Goal: Task Accomplishment & Management: Complete application form

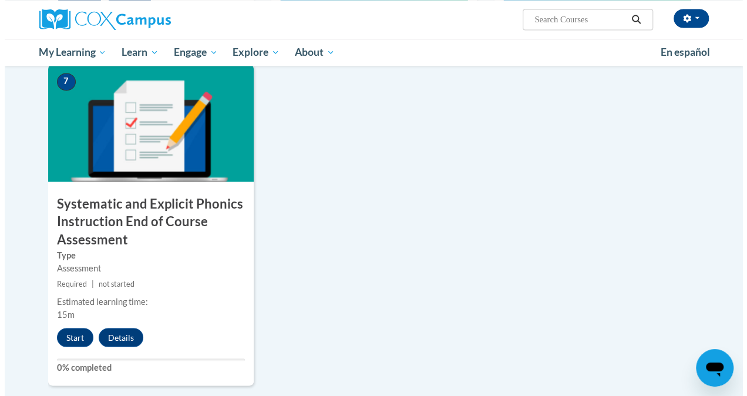
scroll to position [922, 0]
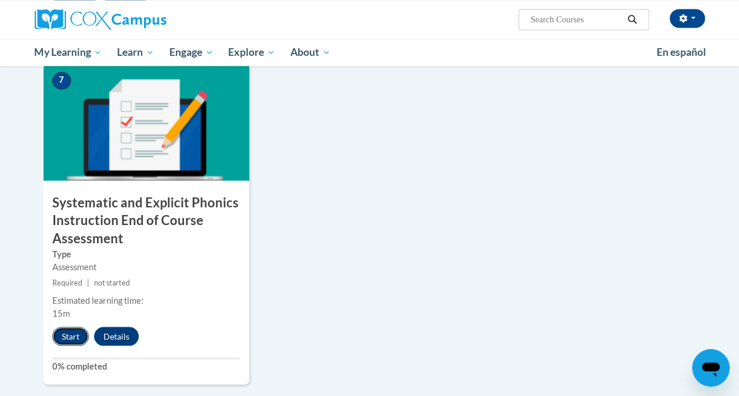
click at [65, 334] on button "Start" at bounding box center [70, 336] width 36 height 19
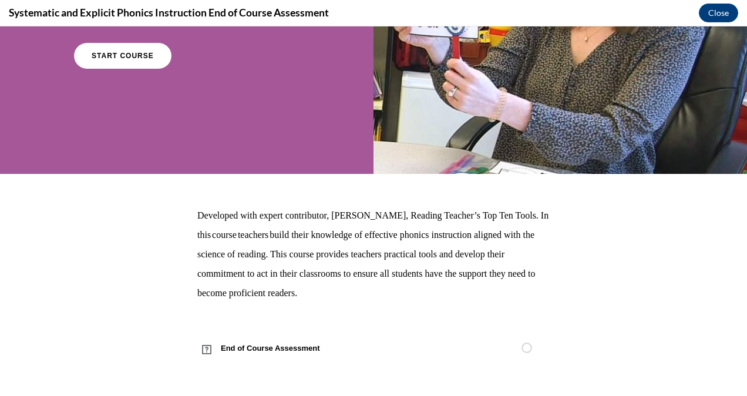
scroll to position [176, 0]
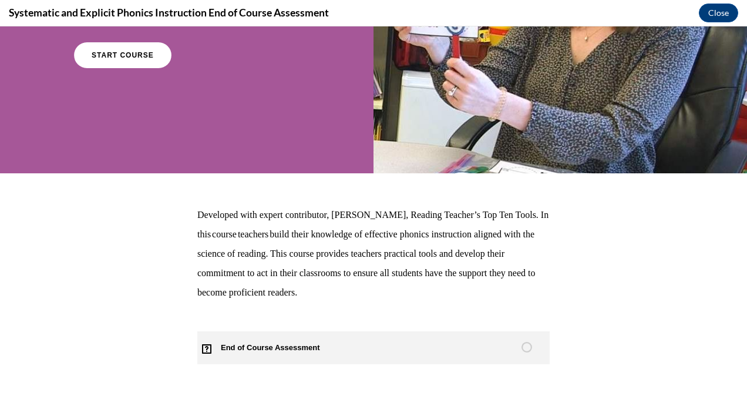
click at [226, 346] on span "End of Course Assessment" at bounding box center [277, 347] width 160 height 33
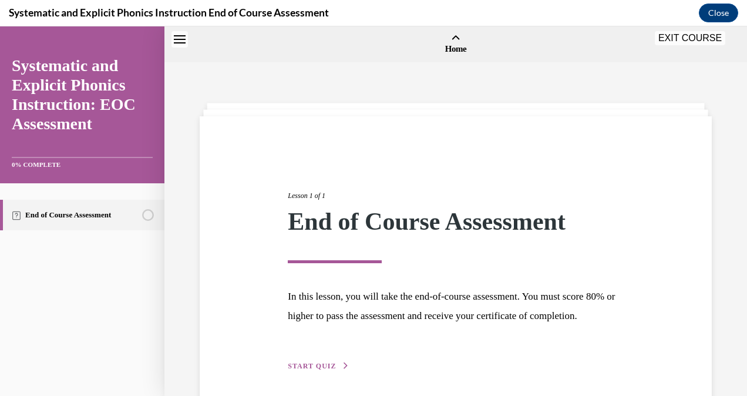
scroll to position [36, 0]
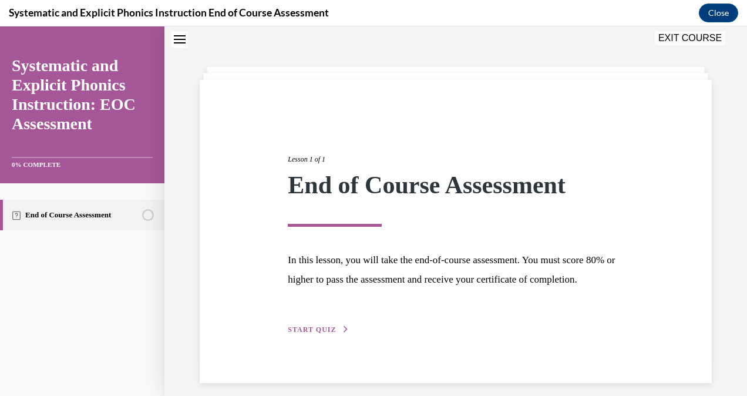
click at [300, 334] on span "START QUIZ" at bounding box center [312, 330] width 48 height 8
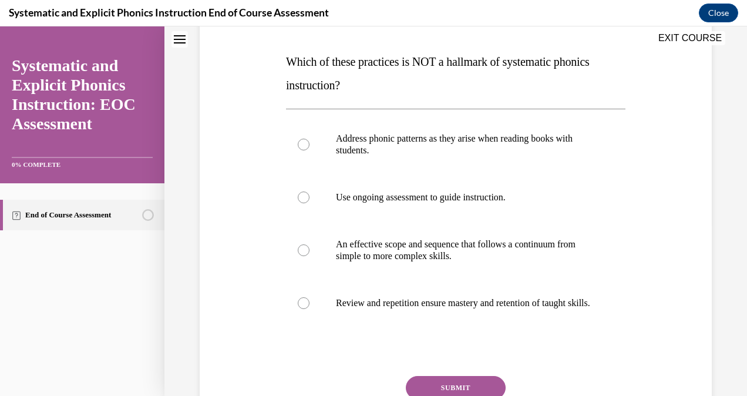
scroll to position [175, 0]
click at [301, 145] on div at bounding box center [304, 144] width 12 height 12
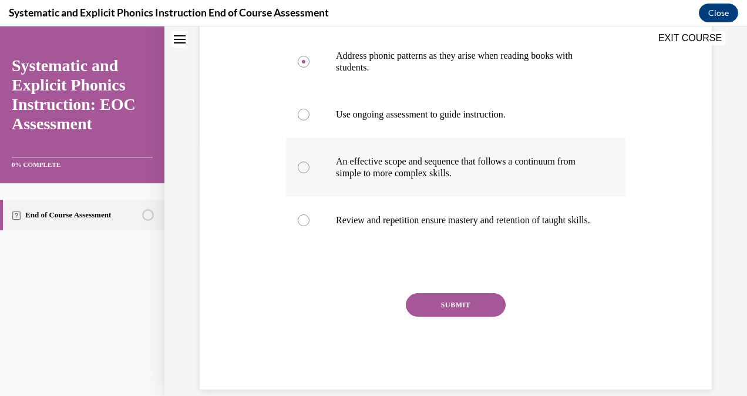
scroll to position [285, 0]
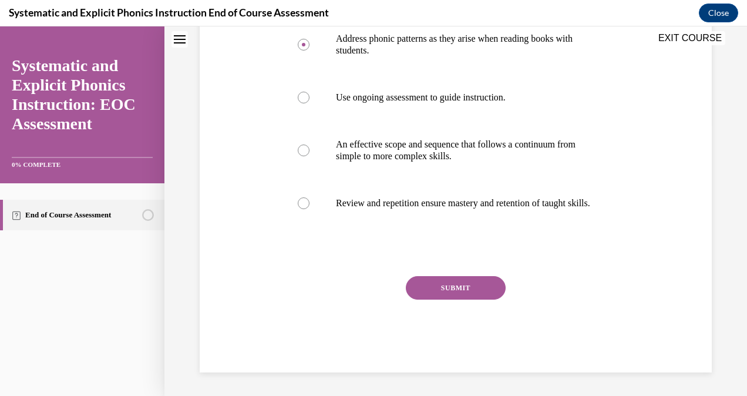
click at [467, 286] on button "SUBMIT" at bounding box center [456, 288] width 100 height 24
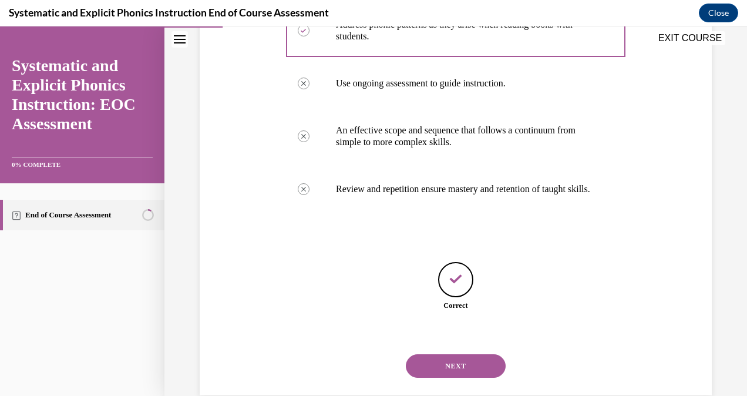
scroll to position [322, 0]
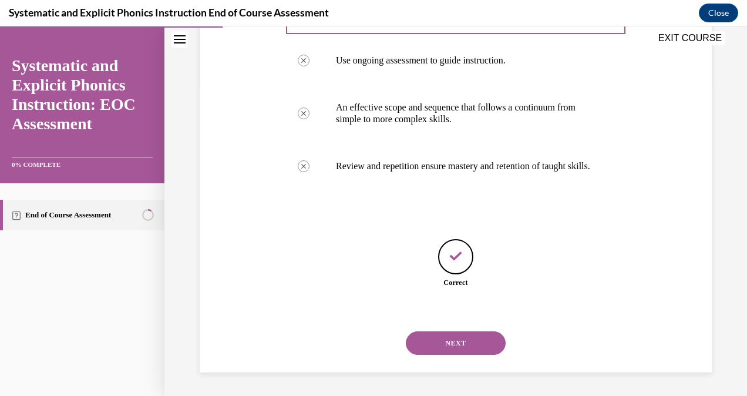
click at [477, 345] on button "NEXT" at bounding box center [456, 343] width 100 height 24
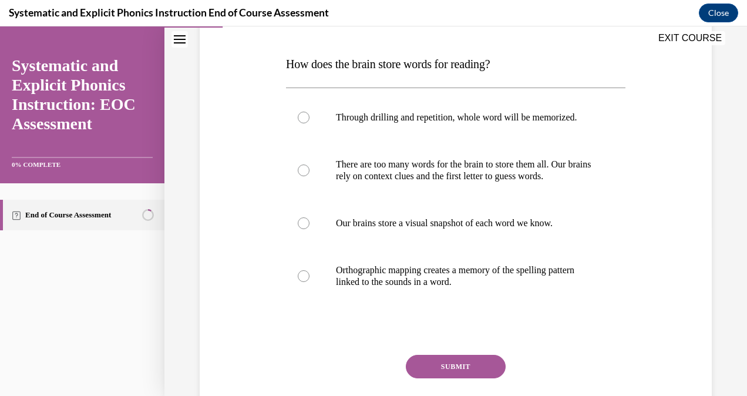
scroll to position [172, 0]
click at [298, 281] on div at bounding box center [304, 276] width 12 height 12
click at [450, 376] on button "SUBMIT" at bounding box center [456, 366] width 100 height 24
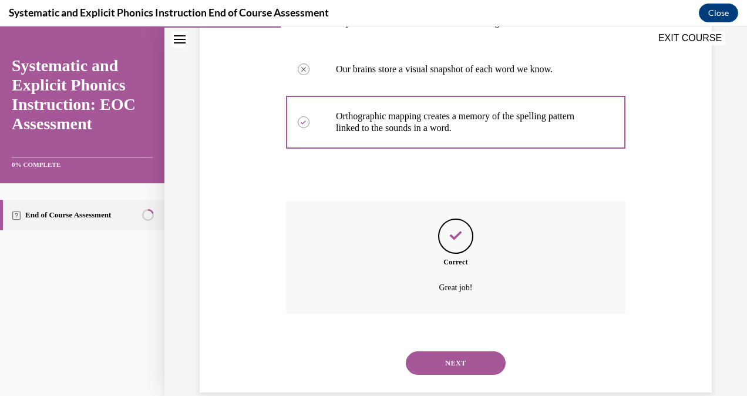
scroll to position [357, 0]
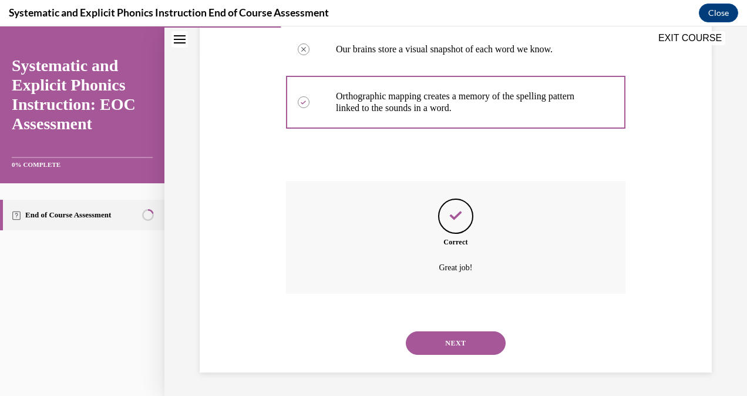
click at [461, 344] on button "NEXT" at bounding box center [456, 343] width 100 height 24
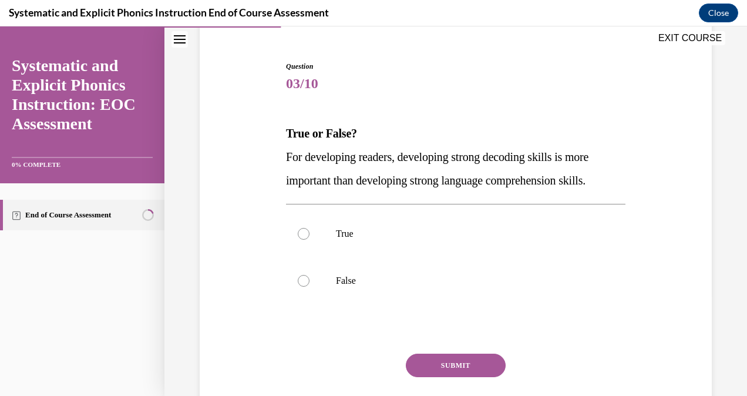
scroll to position [152, 0]
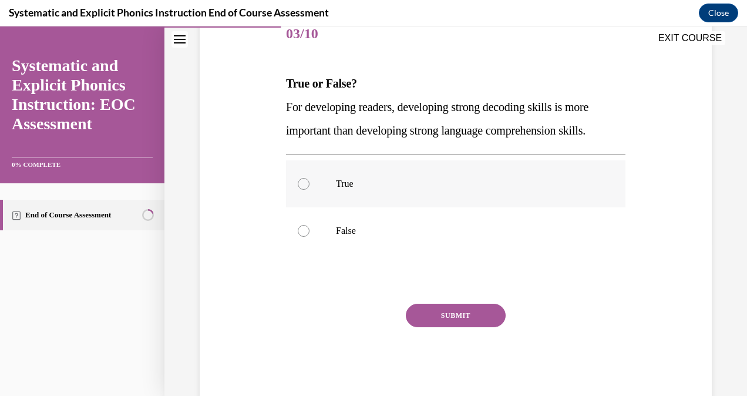
click at [303, 183] on div at bounding box center [304, 184] width 12 height 12
click at [442, 320] on button "SUBMIT" at bounding box center [456, 316] width 100 height 24
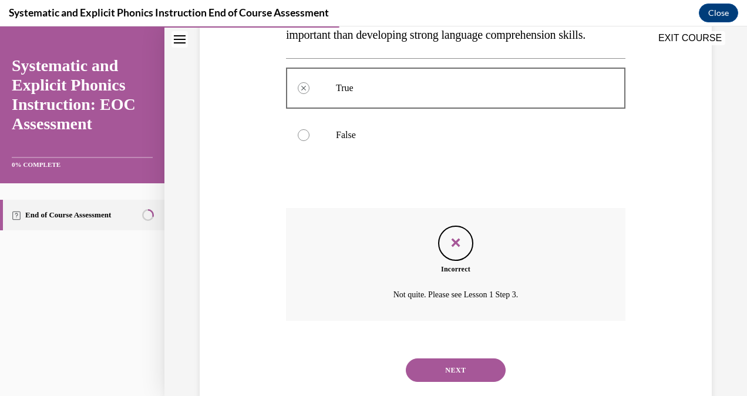
scroll to position [274, 0]
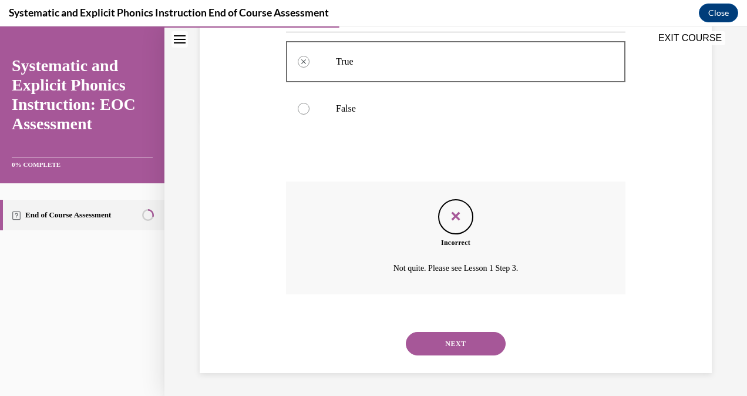
click at [450, 342] on button "NEXT" at bounding box center [456, 344] width 100 height 24
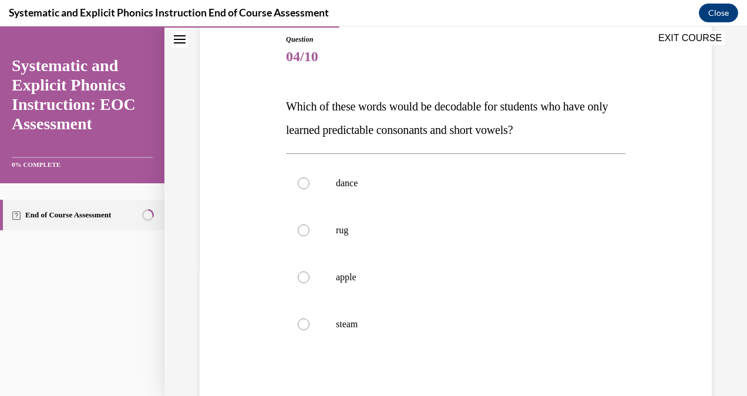
scroll to position [130, 0]
click at [301, 229] on div at bounding box center [304, 230] width 12 height 12
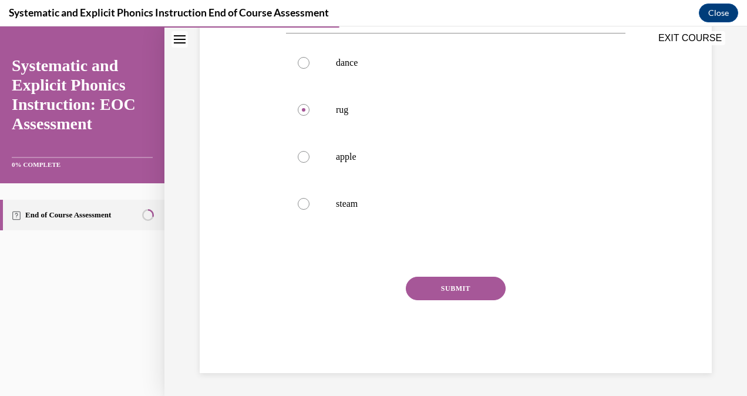
click at [454, 290] on button "SUBMIT" at bounding box center [456, 289] width 100 height 24
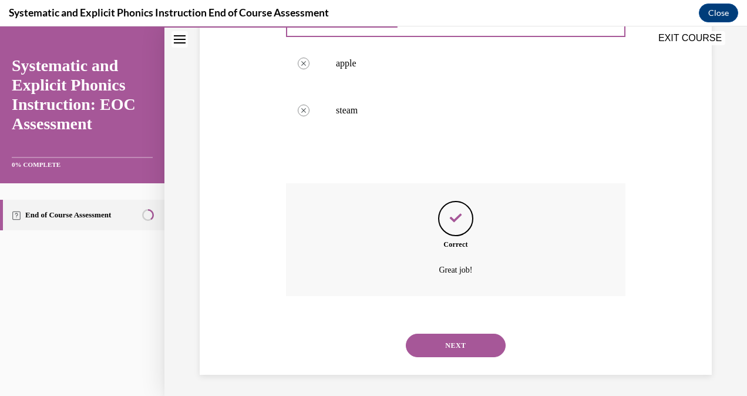
scroll to position [345, 0]
click at [444, 348] on button "NEXT" at bounding box center [456, 344] width 100 height 24
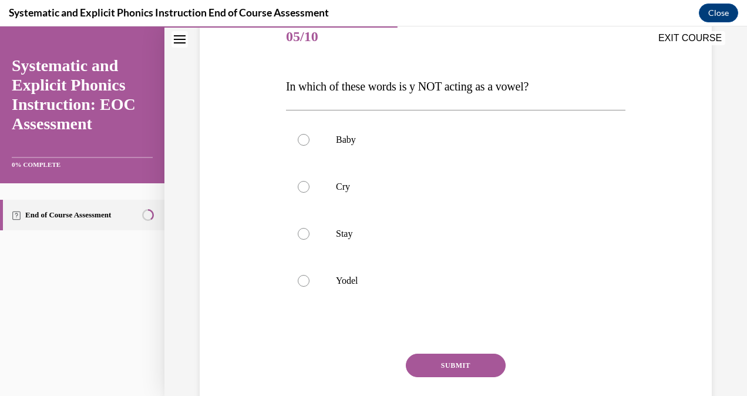
scroll to position [157, 0]
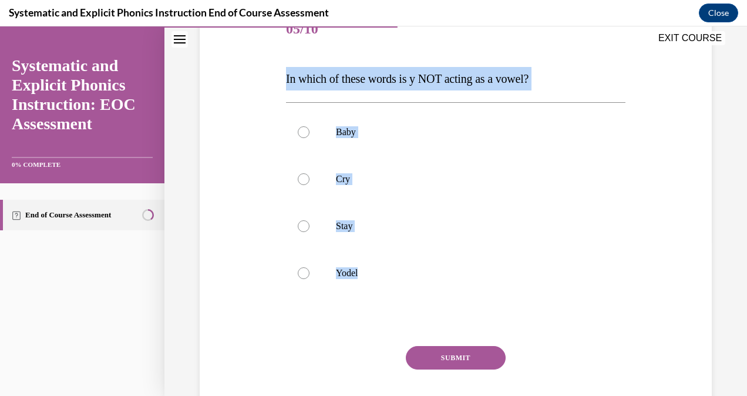
drag, startPoint x: 360, startPoint y: 273, endPoint x: 283, endPoint y: 79, distance: 208.4
click at [283, 79] on div "Question 05/10 In which of these words is y NOT acting as a vowel? Baby Cry Sta…" at bounding box center [455, 216] width 345 height 454
copy div "In which of these words is y NOT acting as a vowel? Baby Cry Stay Yodel"
click at [301, 275] on div at bounding box center [304, 273] width 12 height 12
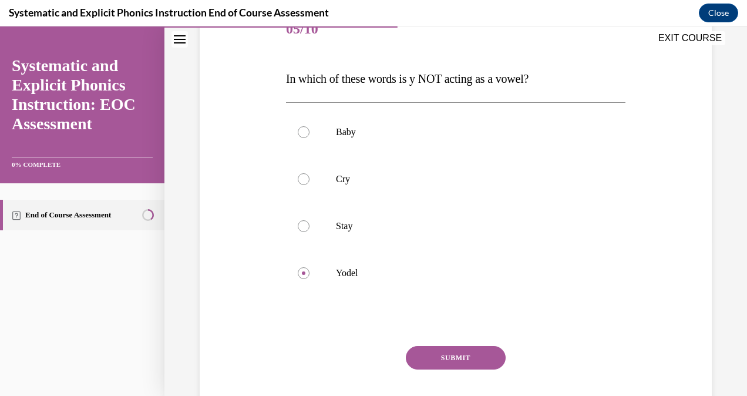
click at [457, 359] on button "SUBMIT" at bounding box center [456, 358] width 100 height 24
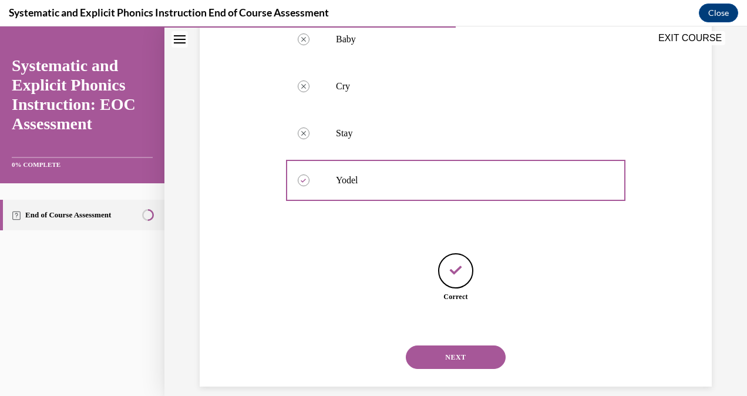
scroll to position [263, 0]
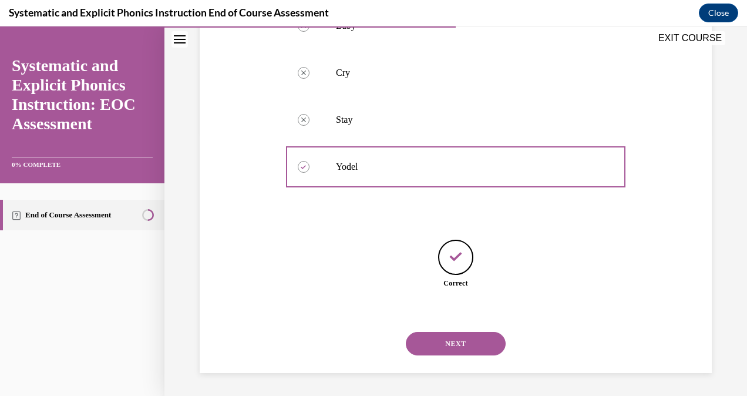
click at [447, 345] on button "NEXT" at bounding box center [456, 344] width 100 height 24
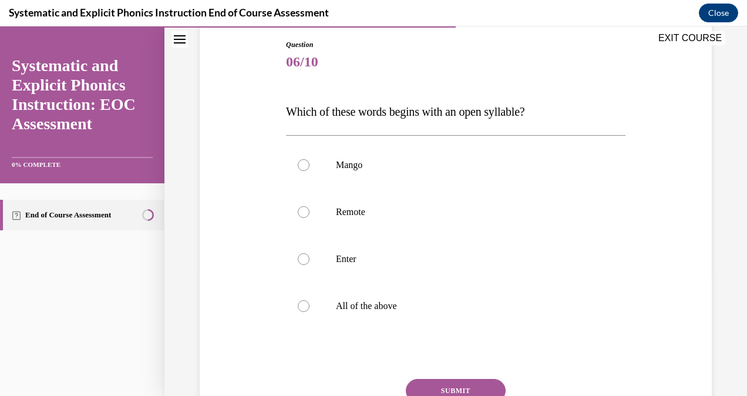
scroll to position [125, 0]
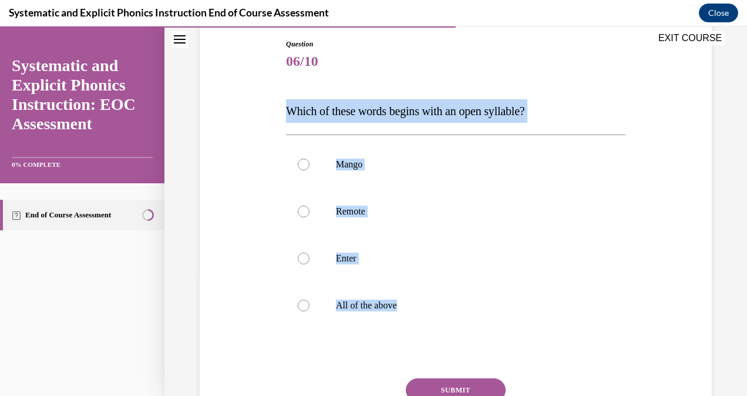
drag, startPoint x: 400, startPoint y: 302, endPoint x: 280, endPoint y: 109, distance: 227.3
click at [280, 109] on div "Question 06/10 Which of these words begins with an open syllable? Mango Remote …" at bounding box center [456, 239] width 518 height 471
copy div "Which of these words begins with an open syllable? Mango Remote Enter All of th…"
click at [435, 220] on div at bounding box center [456, 211] width 340 height 47
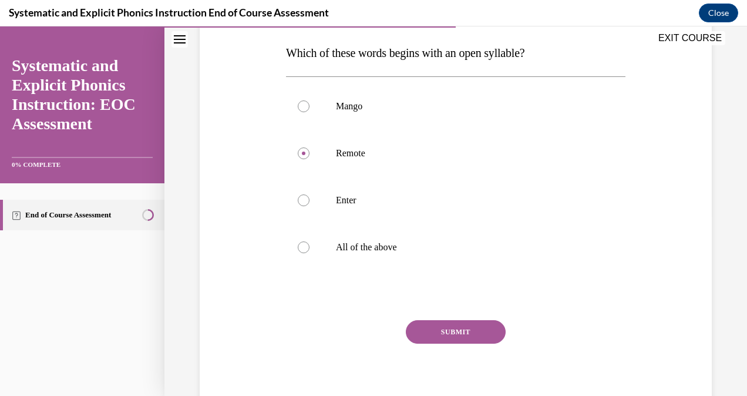
scroll to position [198, 0]
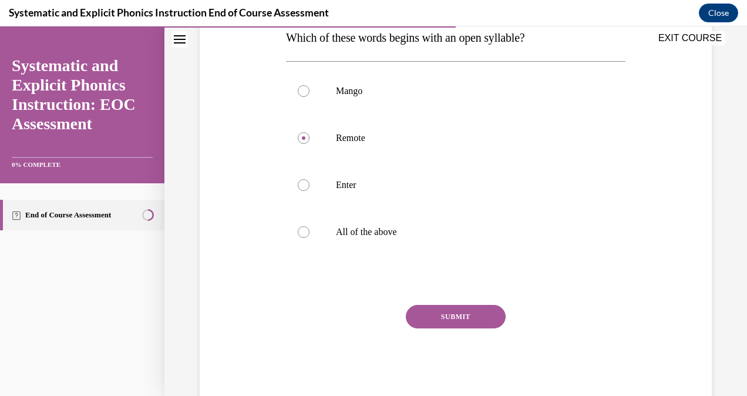
click at [466, 311] on button "SUBMIT" at bounding box center [456, 317] width 100 height 24
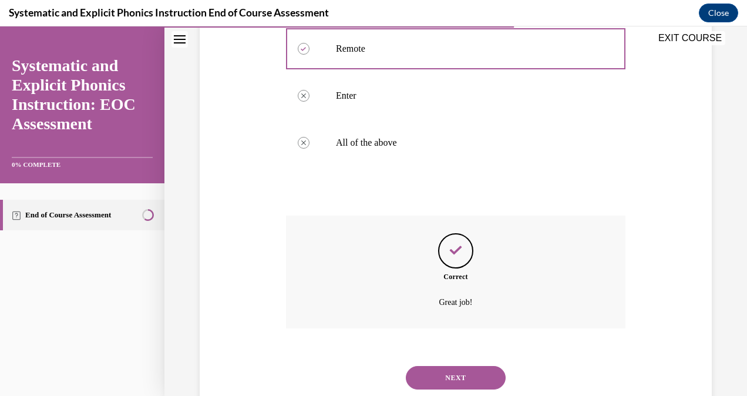
scroll to position [321, 0]
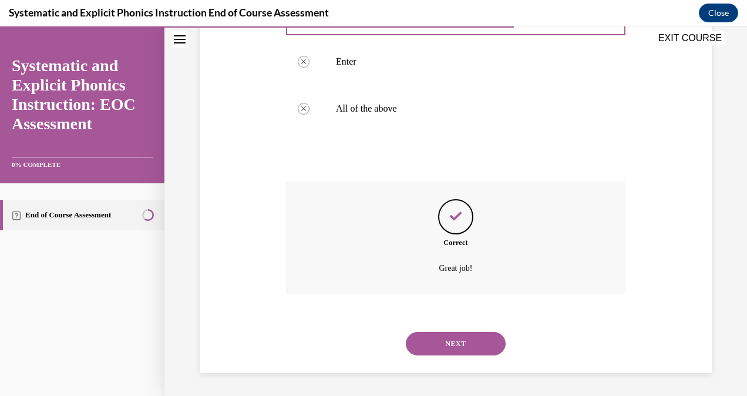
click at [444, 344] on button "NEXT" at bounding box center [456, 344] width 100 height 24
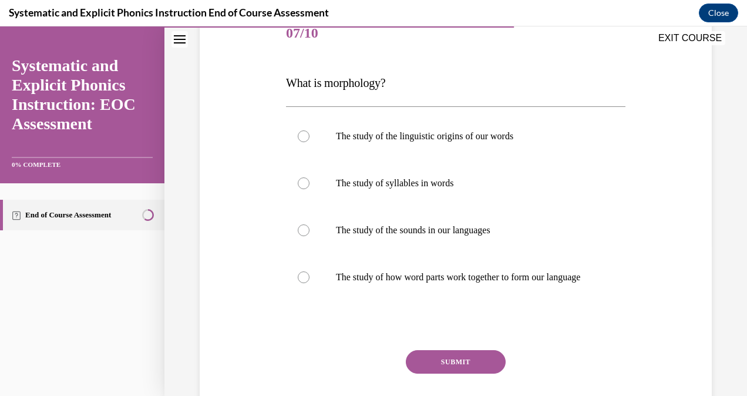
scroll to position [153, 0]
click at [302, 282] on div at bounding box center [304, 277] width 12 height 12
click at [462, 373] on button "SUBMIT" at bounding box center [456, 362] width 100 height 24
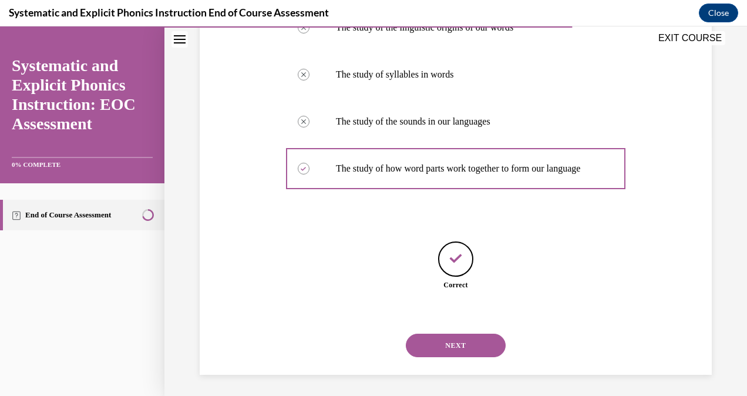
scroll to position [275, 0]
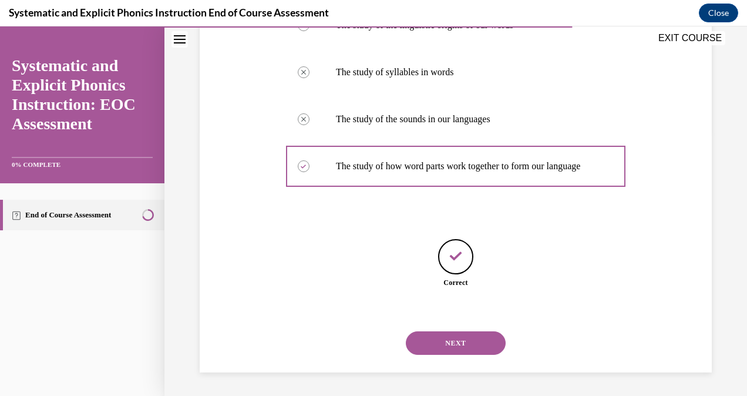
click at [457, 347] on button "NEXT" at bounding box center [456, 343] width 100 height 24
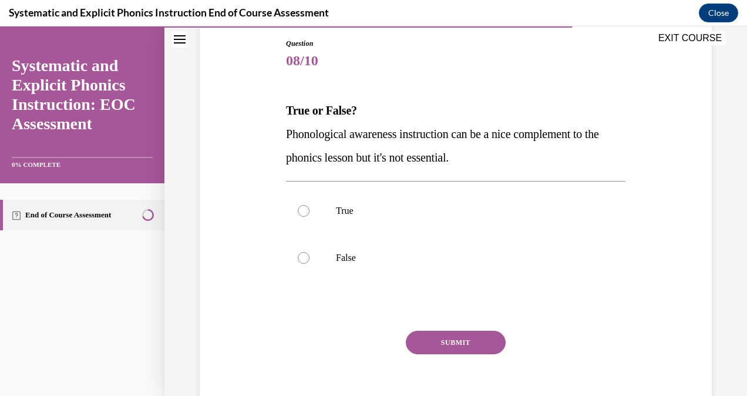
scroll to position [130, 0]
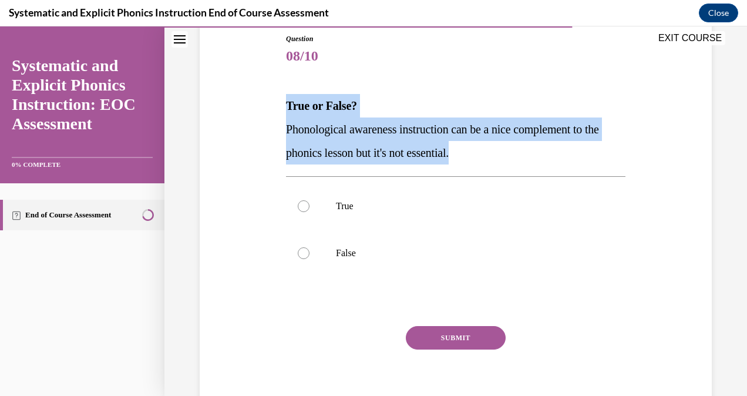
drag, startPoint x: 486, startPoint y: 149, endPoint x: 280, endPoint y: 98, distance: 213.2
click at [280, 98] on div "Question 08/10 True or False? Phonological awareness instruction can be a nice …" at bounding box center [456, 210] width 518 height 424
copy div "True or False? Phonological awareness instruction can be a nice complement to t…"
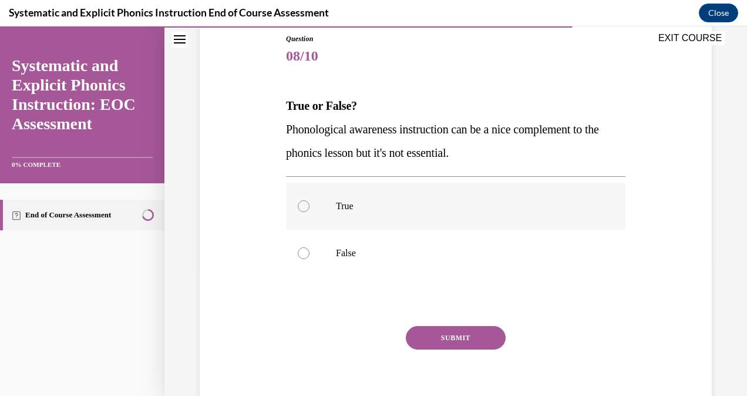
click at [482, 204] on p "True" at bounding box center [466, 206] width 260 height 12
click at [303, 253] on div at bounding box center [304, 253] width 12 height 12
click at [442, 340] on button "SUBMIT" at bounding box center [456, 338] width 100 height 24
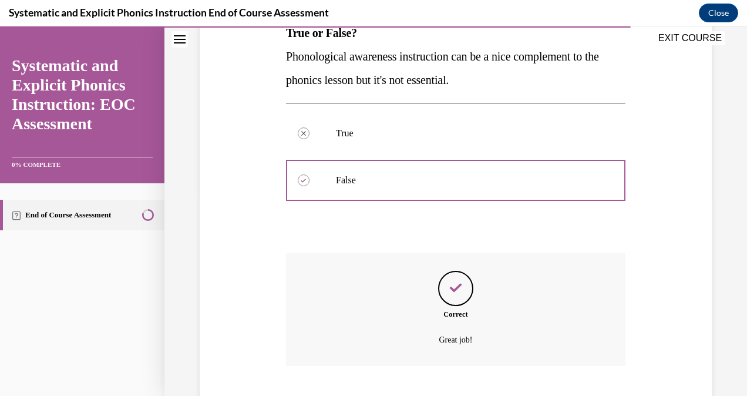
scroll to position [274, 0]
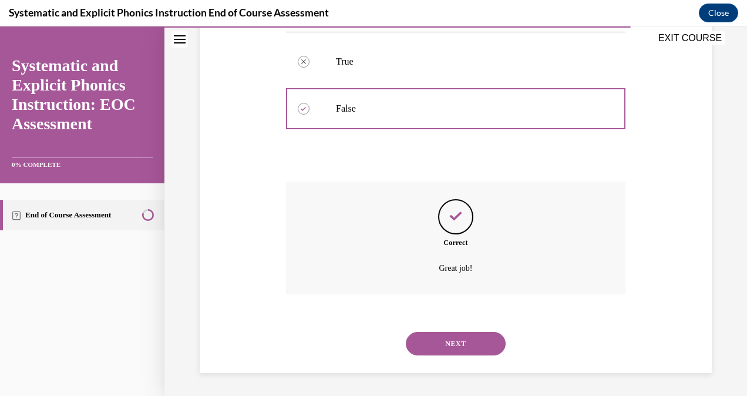
click at [455, 346] on button "NEXT" at bounding box center [456, 344] width 100 height 24
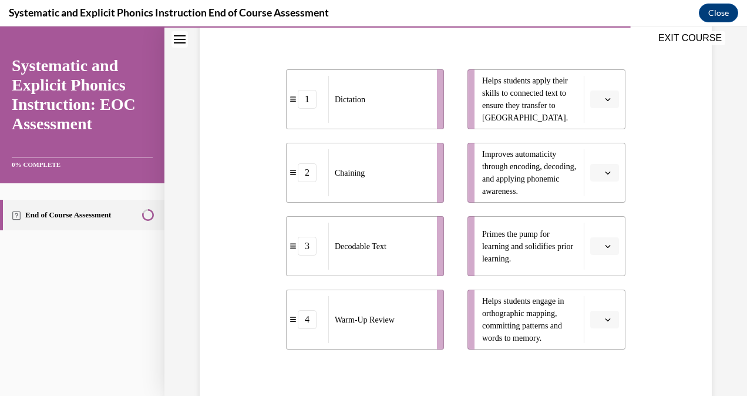
scroll to position [244, 0]
click at [605, 244] on icon "button" at bounding box center [608, 245] width 6 height 6
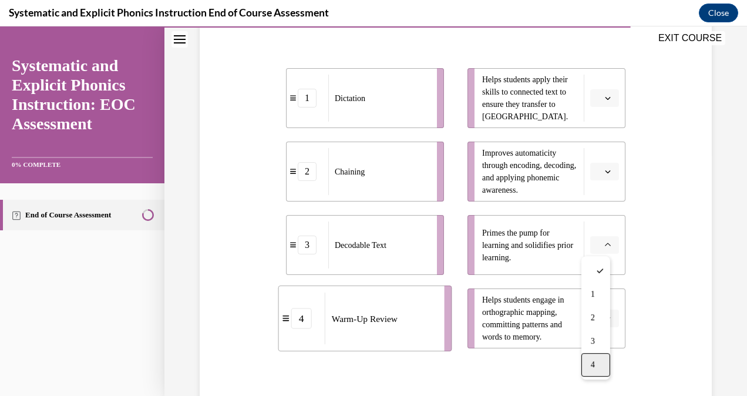
click at [600, 367] on div "4" at bounding box center [596, 365] width 29 height 24
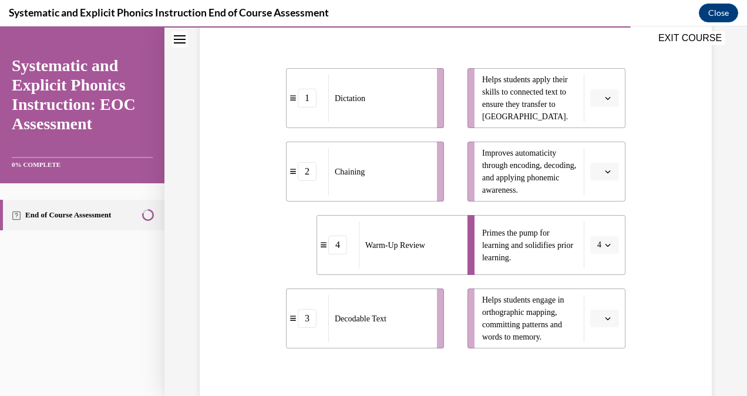
click at [605, 169] on icon "button" at bounding box center [608, 172] width 6 height 6
click at [600, 250] on div "2" at bounding box center [596, 245] width 29 height 24
click at [606, 317] on icon "button" at bounding box center [608, 318] width 5 height 3
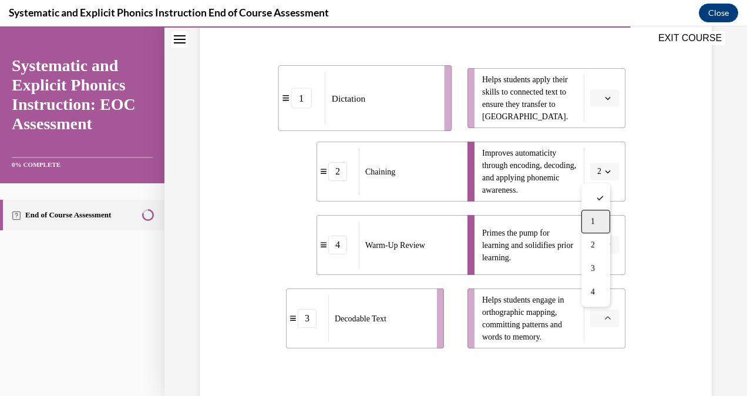
click at [599, 215] on div "1" at bounding box center [596, 222] width 29 height 24
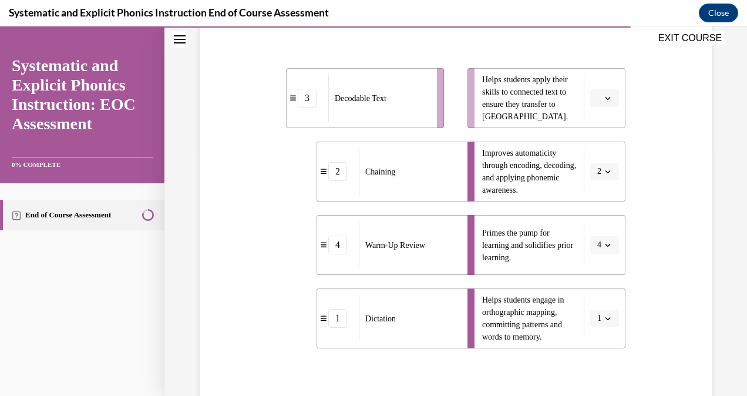
click at [604, 94] on span "button" at bounding box center [608, 98] width 8 height 8
click at [598, 189] on div "3" at bounding box center [596, 195] width 29 height 24
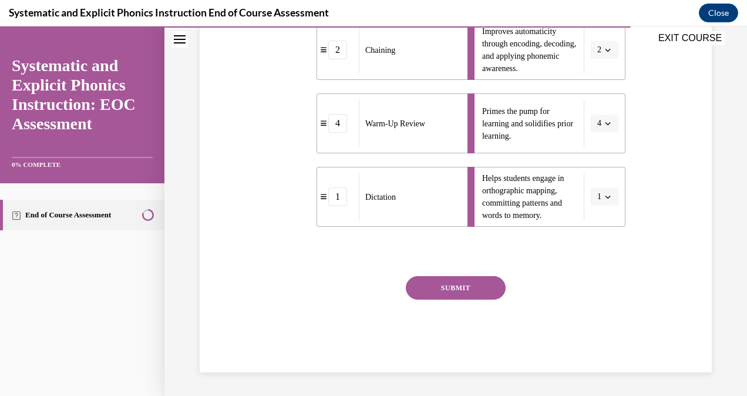
click at [470, 279] on button "SUBMIT" at bounding box center [456, 288] width 100 height 24
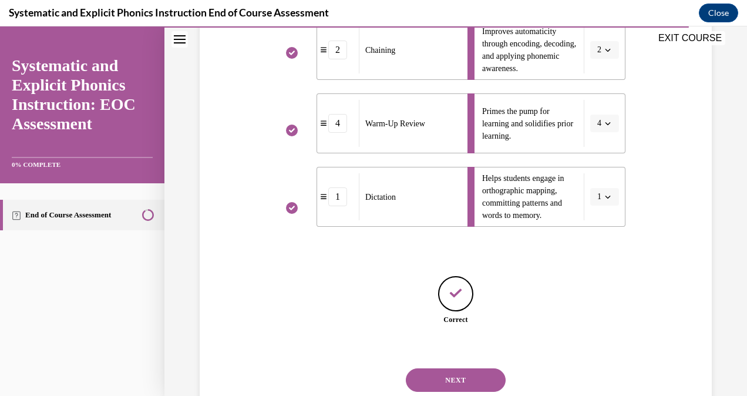
scroll to position [402, 0]
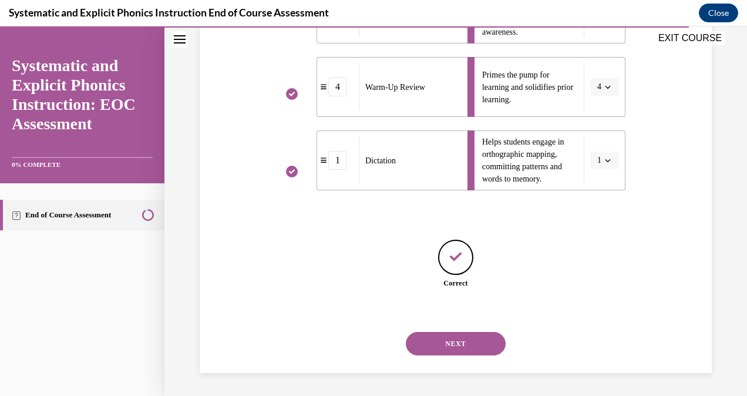
drag, startPoint x: 543, startPoint y: 271, endPoint x: 519, endPoint y: 295, distance: 33.2
click at [519, 295] on div "Correct" at bounding box center [456, 271] width 340 height 63
click at [464, 342] on button "NEXT" at bounding box center [456, 344] width 100 height 24
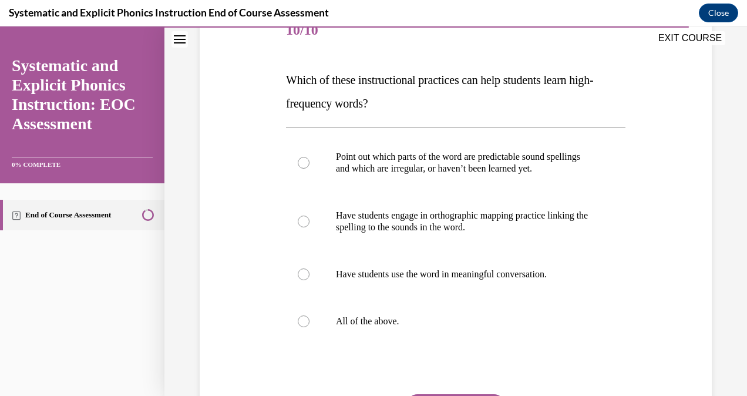
scroll to position [157, 0]
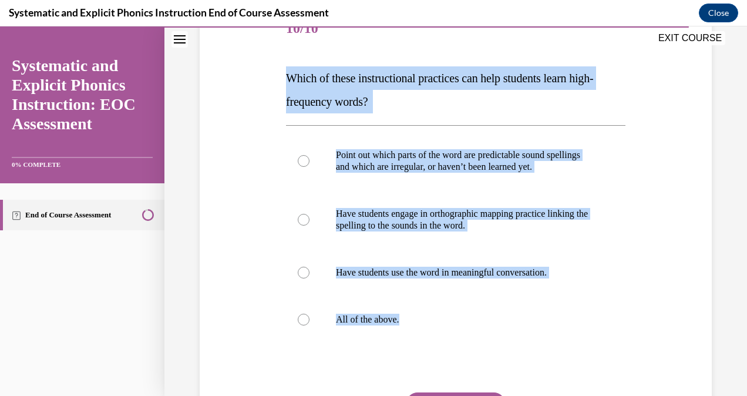
drag, startPoint x: 412, startPoint y: 320, endPoint x: 270, endPoint y: 83, distance: 275.7
click at [270, 83] on div "Question 10/10 Which of these instructional practices can help students learn h…" at bounding box center [456, 230] width 518 height 518
copy div "Which of these instructional practices can help students learn high-frequency w…"
click at [485, 317] on p "All of the above." at bounding box center [466, 320] width 260 height 12
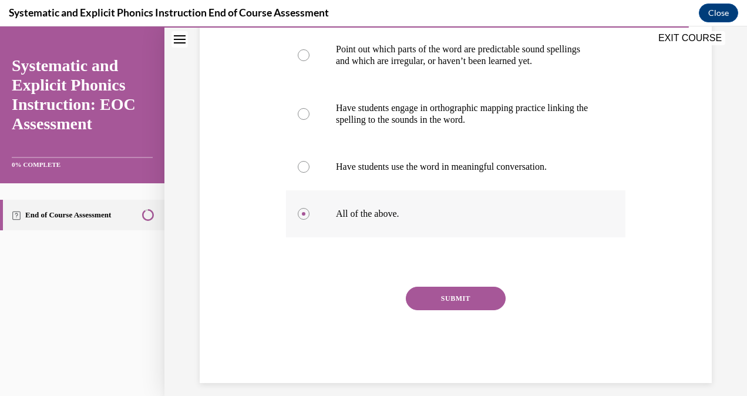
scroll to position [264, 0]
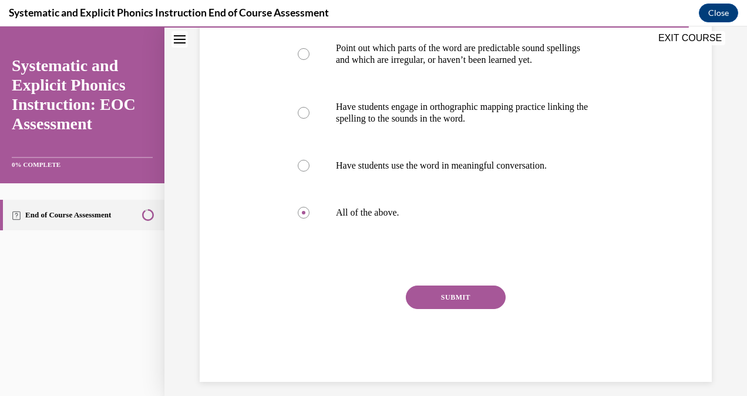
click at [449, 297] on button "SUBMIT" at bounding box center [456, 298] width 100 height 24
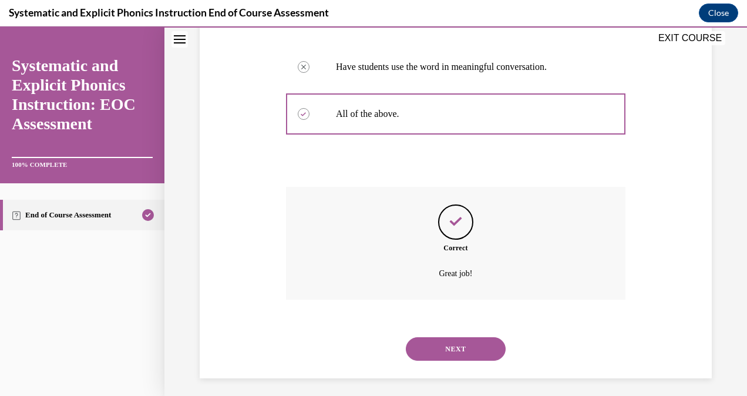
scroll to position [368, 0]
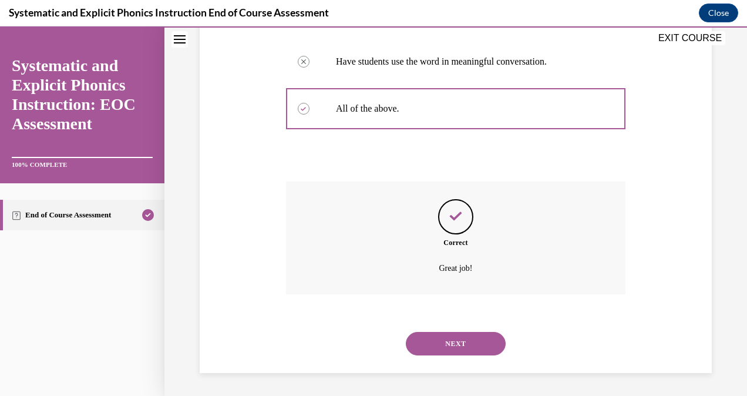
click at [448, 343] on button "NEXT" at bounding box center [456, 344] width 100 height 24
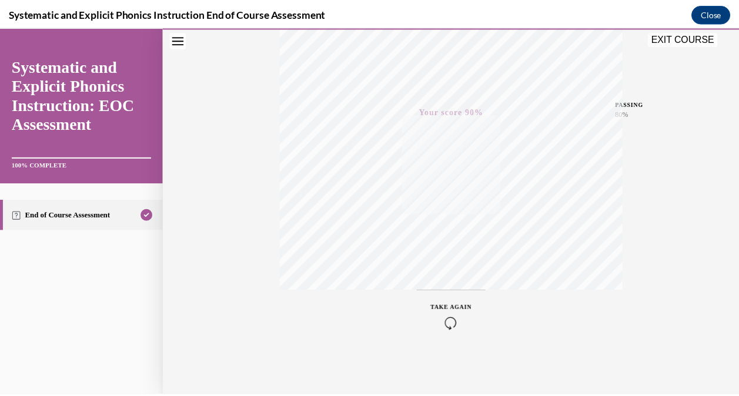
scroll to position [0, 0]
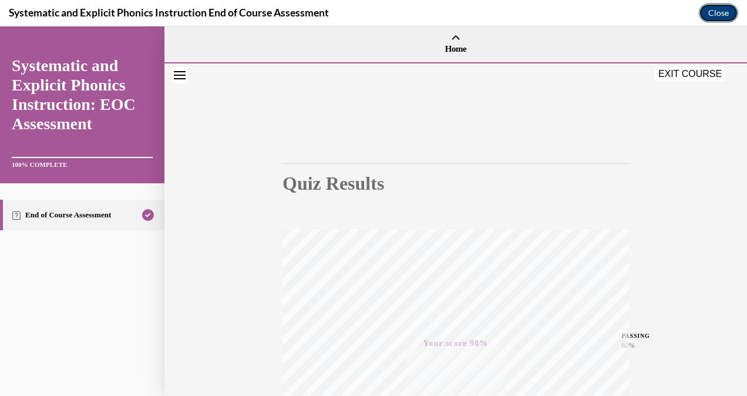
click at [723, 8] on button "Close" at bounding box center [718, 13] width 39 height 19
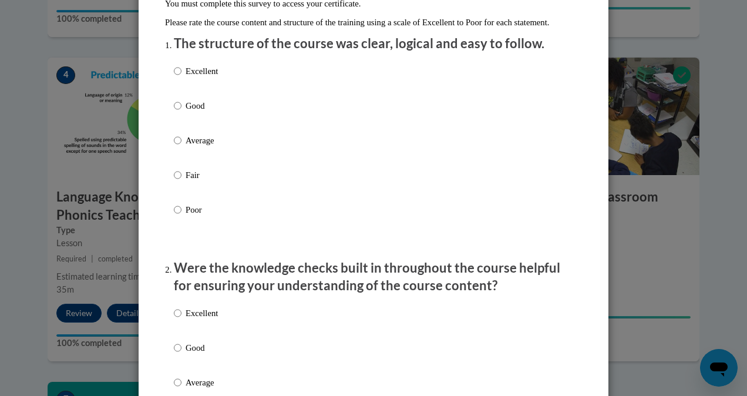
scroll to position [130, 0]
click at [174, 77] on input "Excellent" at bounding box center [178, 70] width 8 height 13
radio input "true"
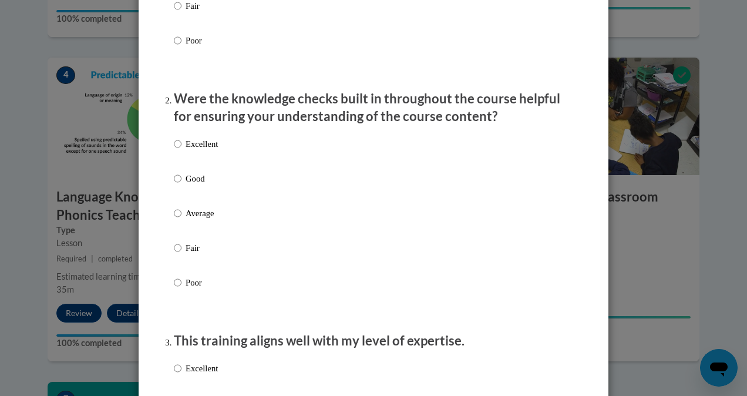
scroll to position [299, 0]
click at [174, 150] on input "Excellent" at bounding box center [178, 143] width 8 height 13
radio input "true"
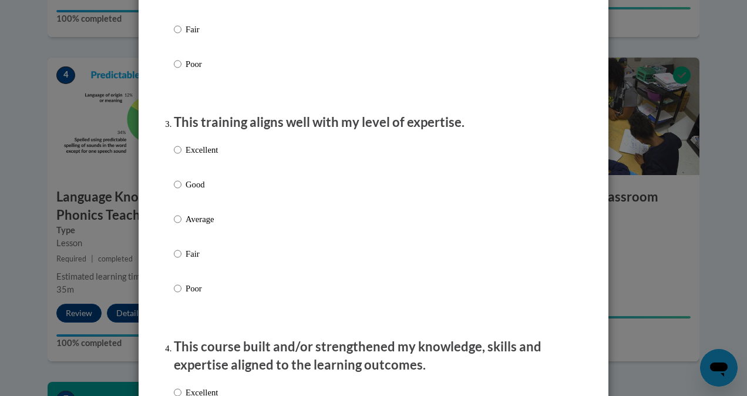
scroll to position [524, 0]
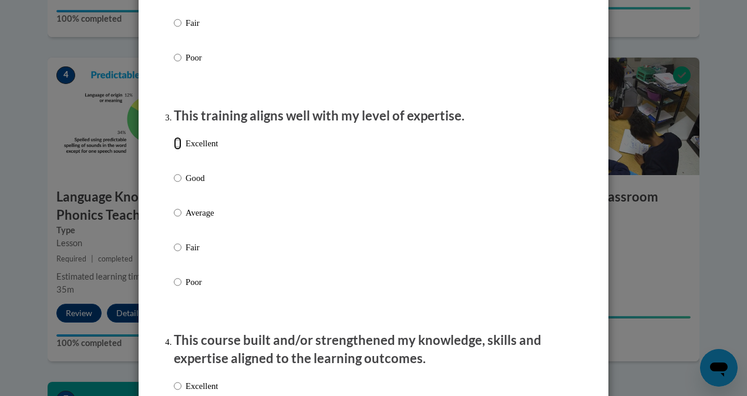
click at [174, 150] on input "Excellent" at bounding box center [178, 143] width 8 height 13
radio input "true"
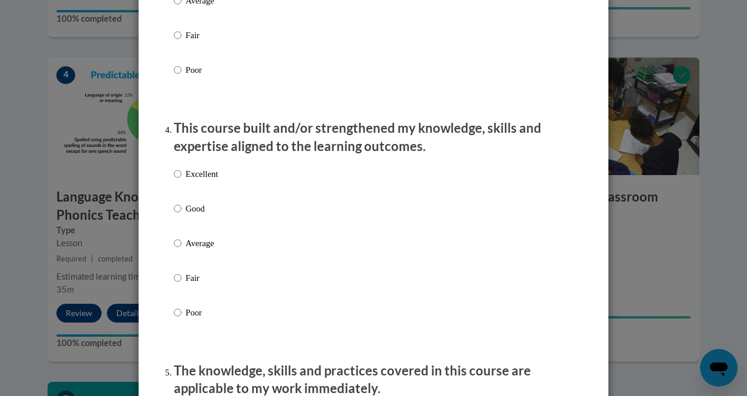
scroll to position [739, 0]
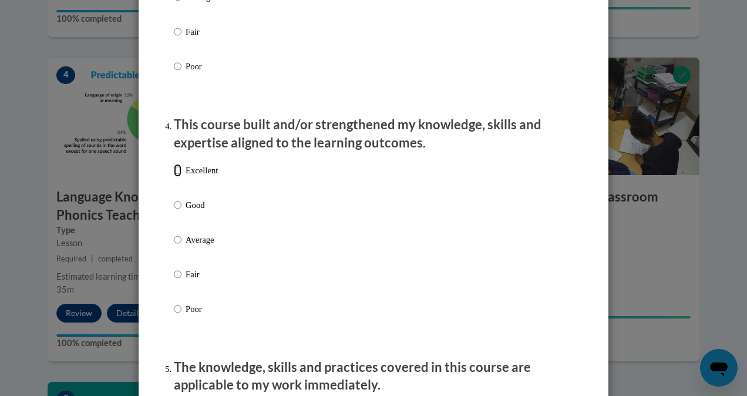
click at [174, 177] on input "Excellent" at bounding box center [178, 170] width 8 height 13
radio input "true"
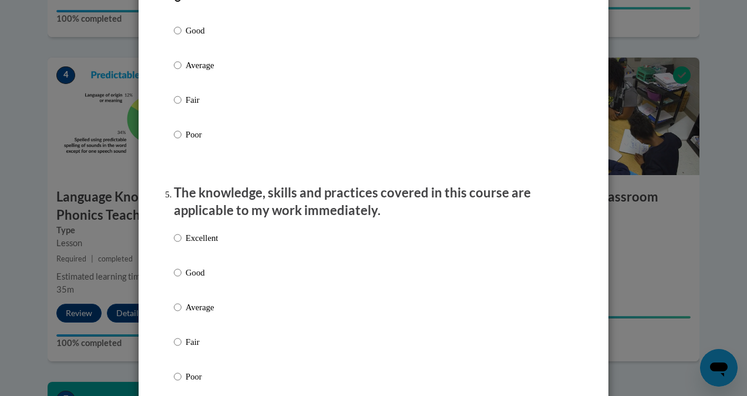
scroll to position [929, 0]
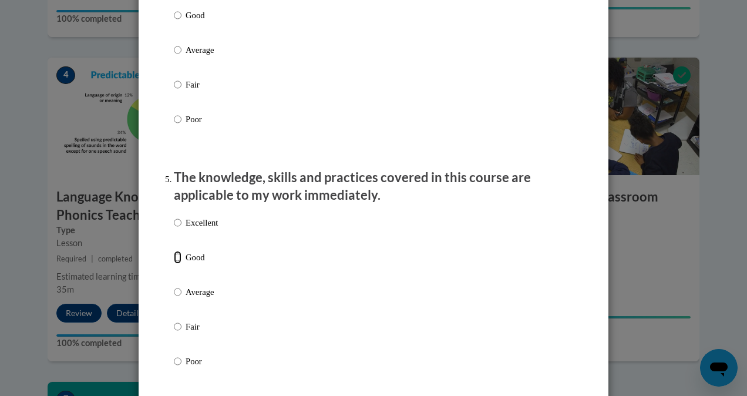
click at [174, 264] on input "Good" at bounding box center [178, 257] width 8 height 13
radio input "true"
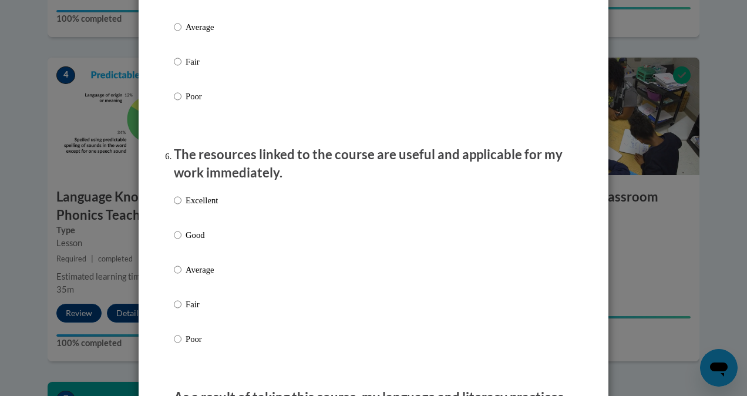
scroll to position [1197, 0]
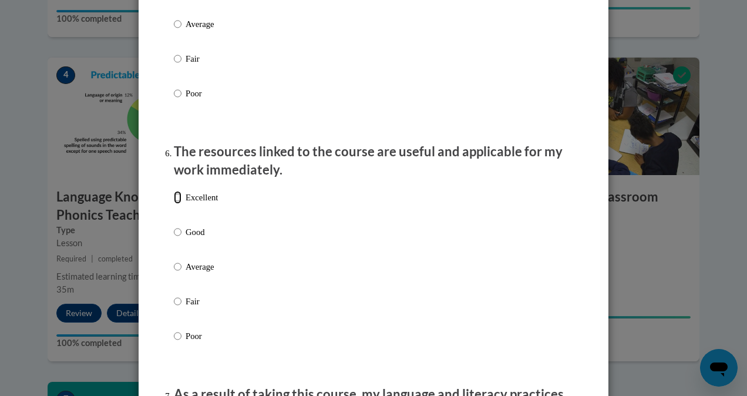
click at [174, 204] on input "Excellent" at bounding box center [178, 197] width 8 height 13
radio input "true"
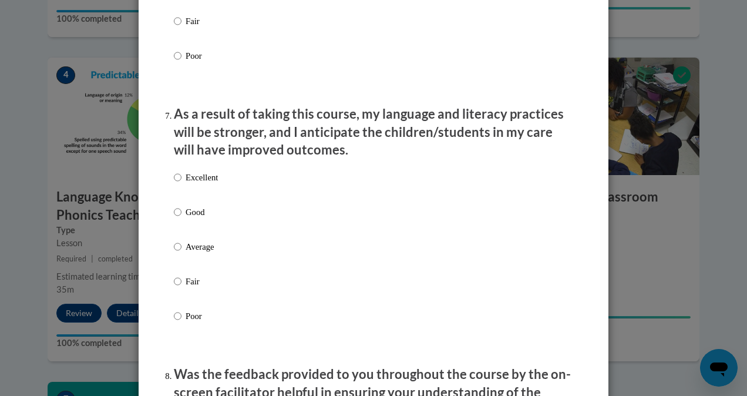
scroll to position [1478, 0]
click at [174, 218] on input "Good" at bounding box center [178, 211] width 8 height 13
radio input "true"
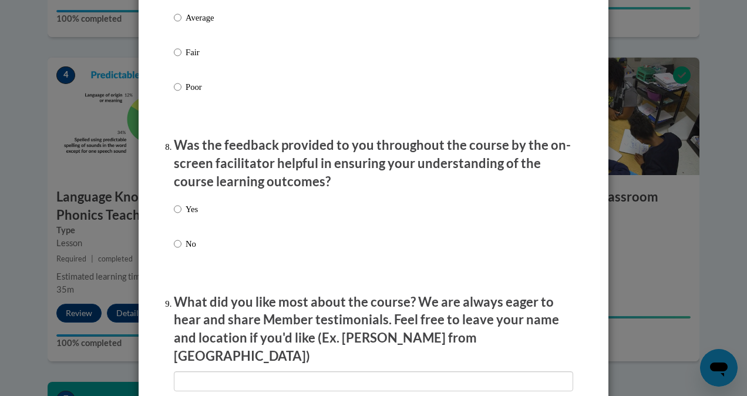
scroll to position [1719, 0]
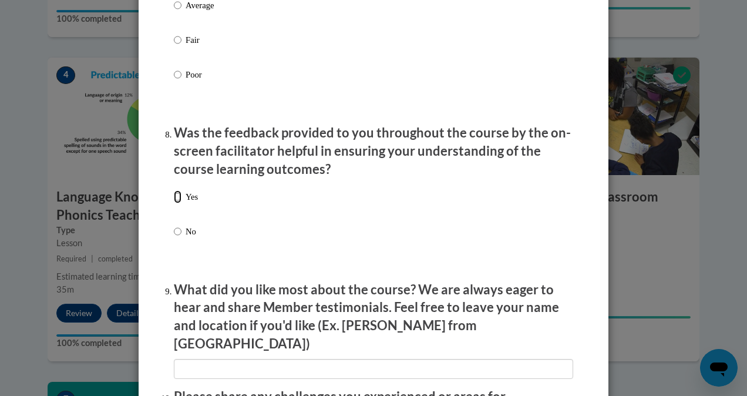
click at [174, 203] on input "Yes" at bounding box center [178, 196] width 8 height 13
radio input "true"
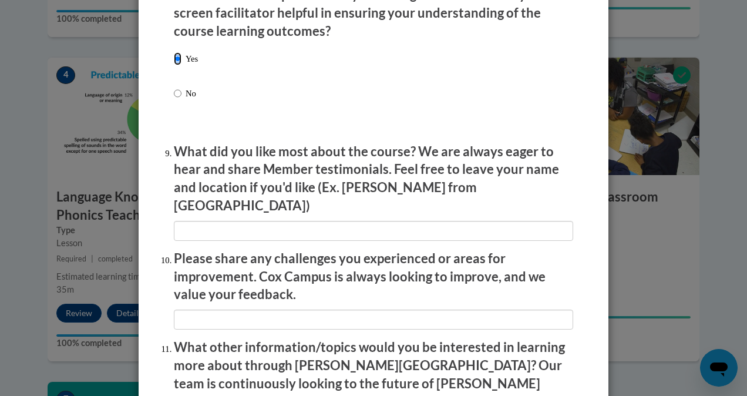
scroll to position [1881, 0]
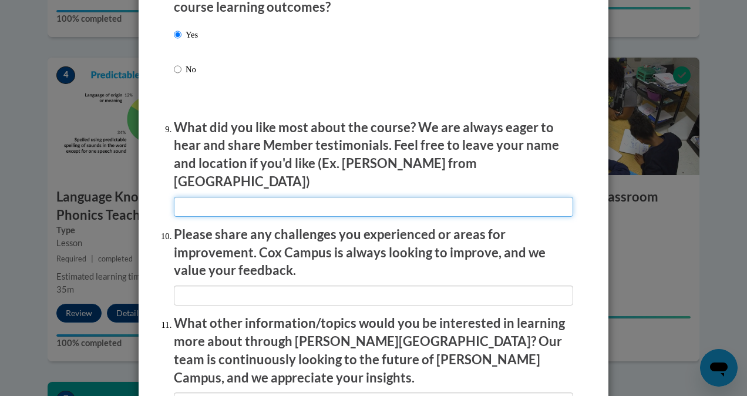
click at [244, 197] on input "textbox" at bounding box center [374, 207] width 400 height 20
type input "easy to understand and the pace."
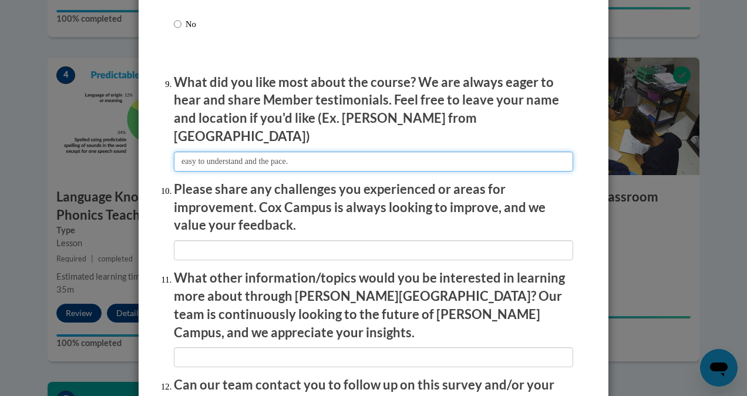
scroll to position [1927, 0]
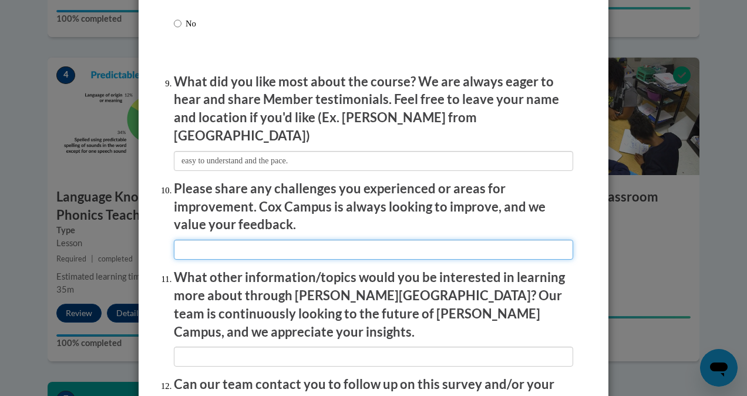
click at [340, 243] on input "textbox" at bounding box center [374, 250] width 400 height 20
type input "None"
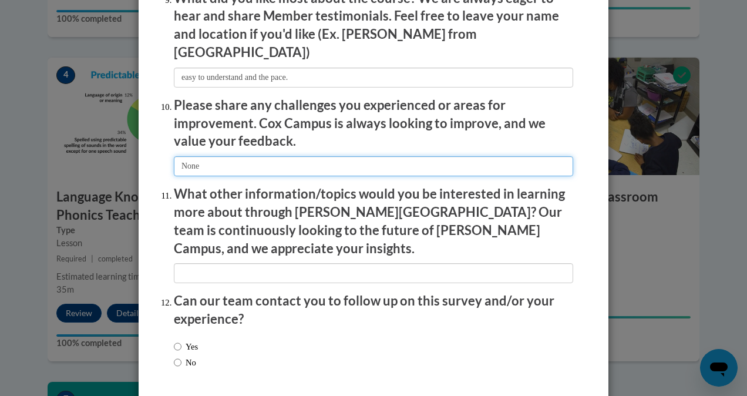
scroll to position [2024, 0]
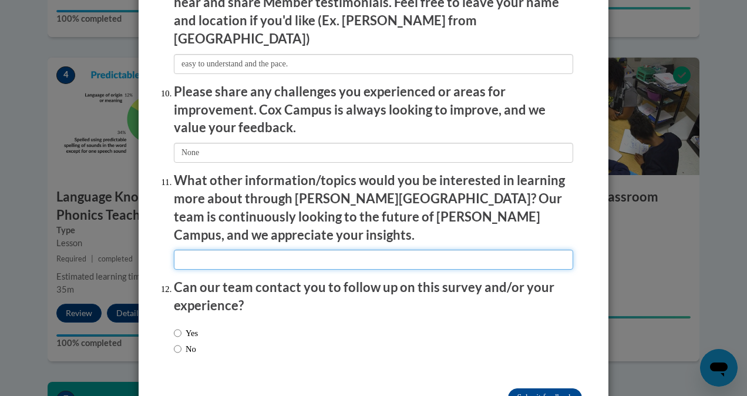
click at [290, 250] on input "textbox" at bounding box center [374, 260] width 400 height 20
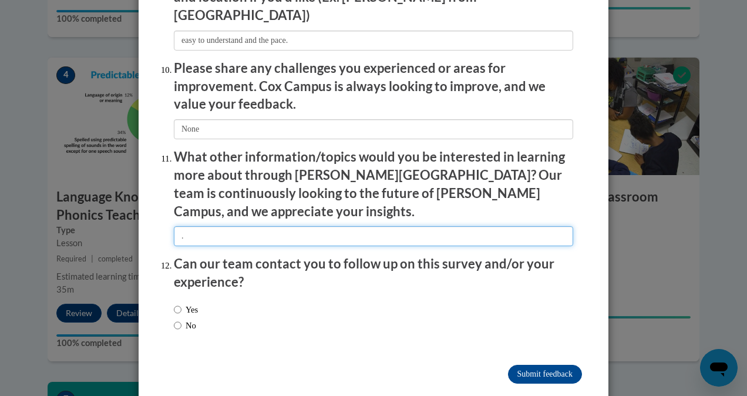
type input "."
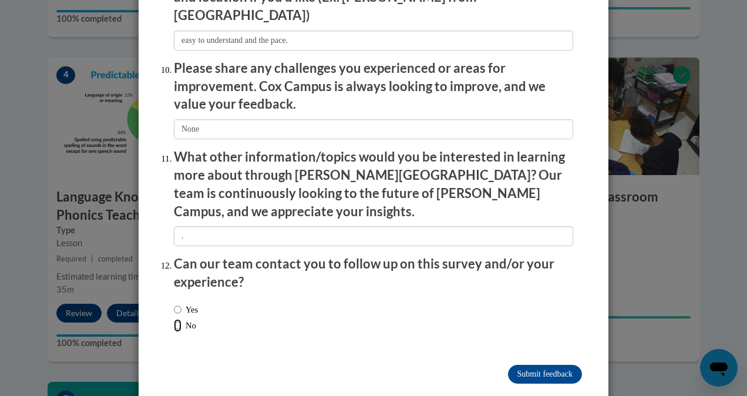
click at [174, 319] on input "No" at bounding box center [178, 325] width 8 height 13
radio input "true"
click at [548, 365] on input "Submit feedback" at bounding box center [545, 374] width 74 height 19
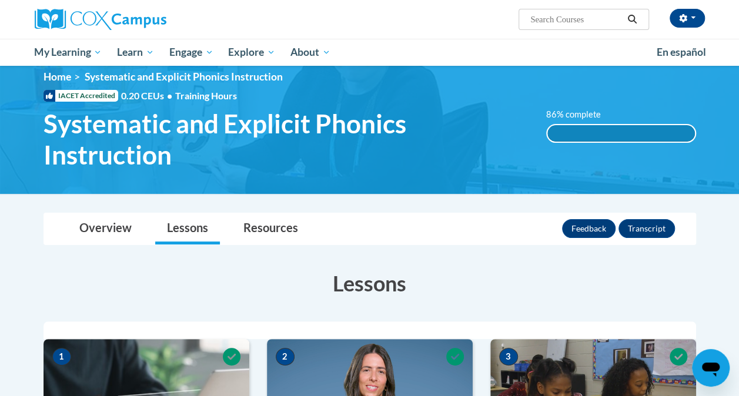
scroll to position [0, 0]
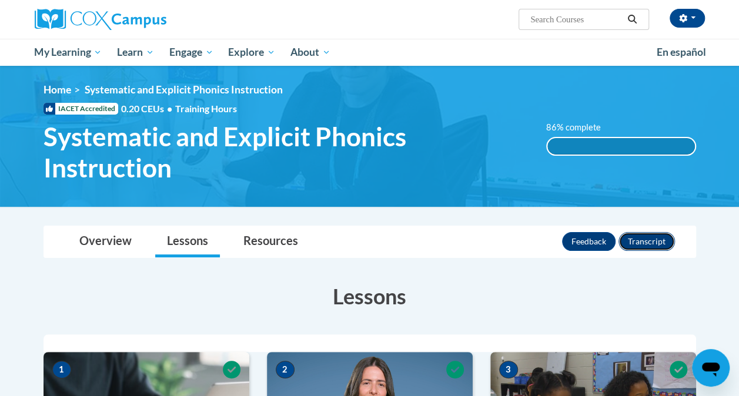
click at [640, 240] on button "Transcript" at bounding box center [646, 241] width 56 height 19
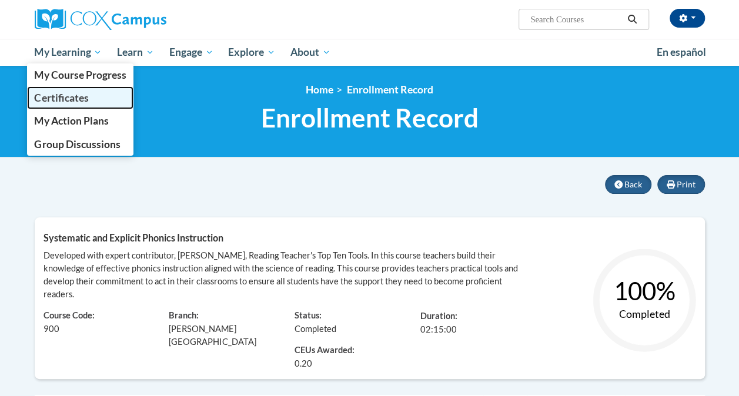
click at [66, 94] on span "Certificates" at bounding box center [61, 98] width 54 height 12
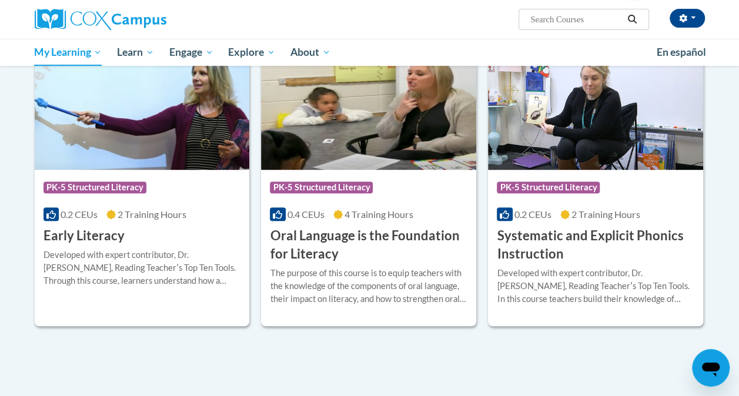
scroll to position [237, 0]
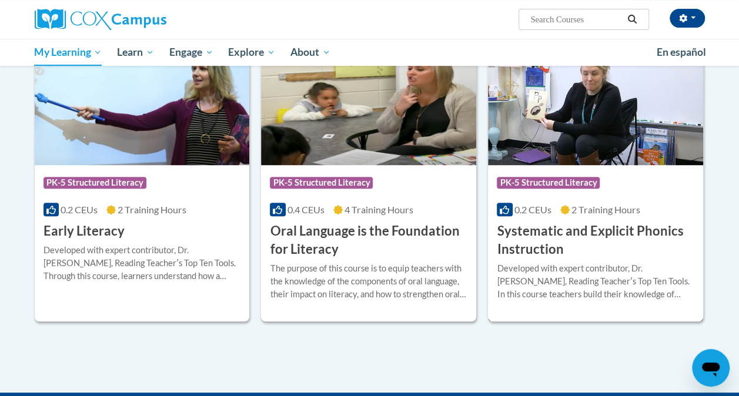
click at [568, 231] on h3 "Systematic and Explicit Phonics Instruction" at bounding box center [594, 240] width 197 height 36
